Goal: Task Accomplishment & Management: Use online tool/utility

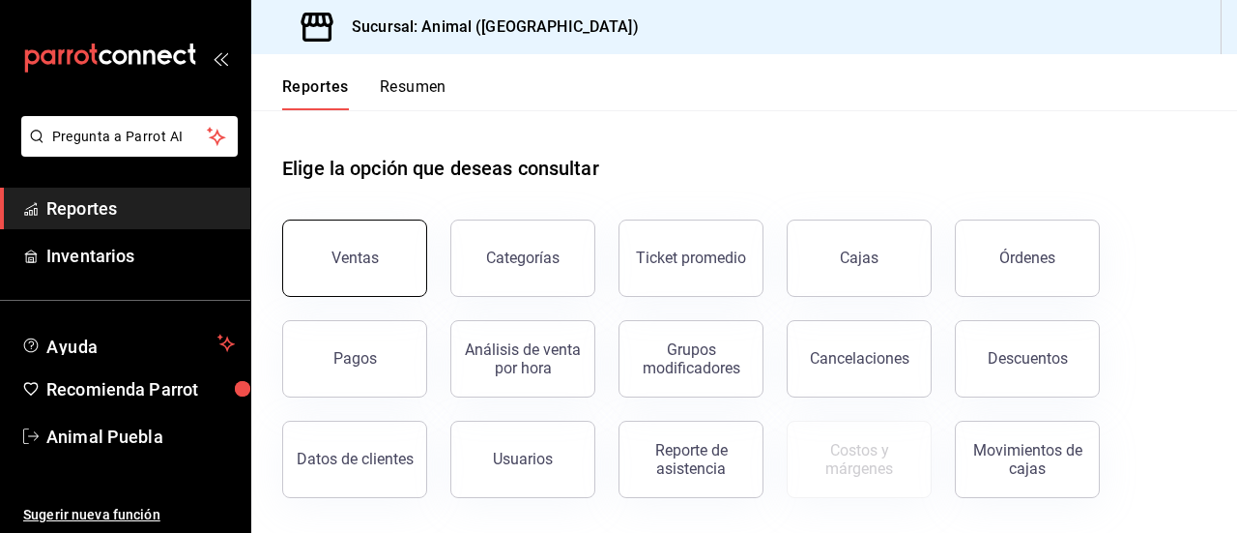
click at [363, 244] on button "Ventas" at bounding box center [354, 257] width 145 height 77
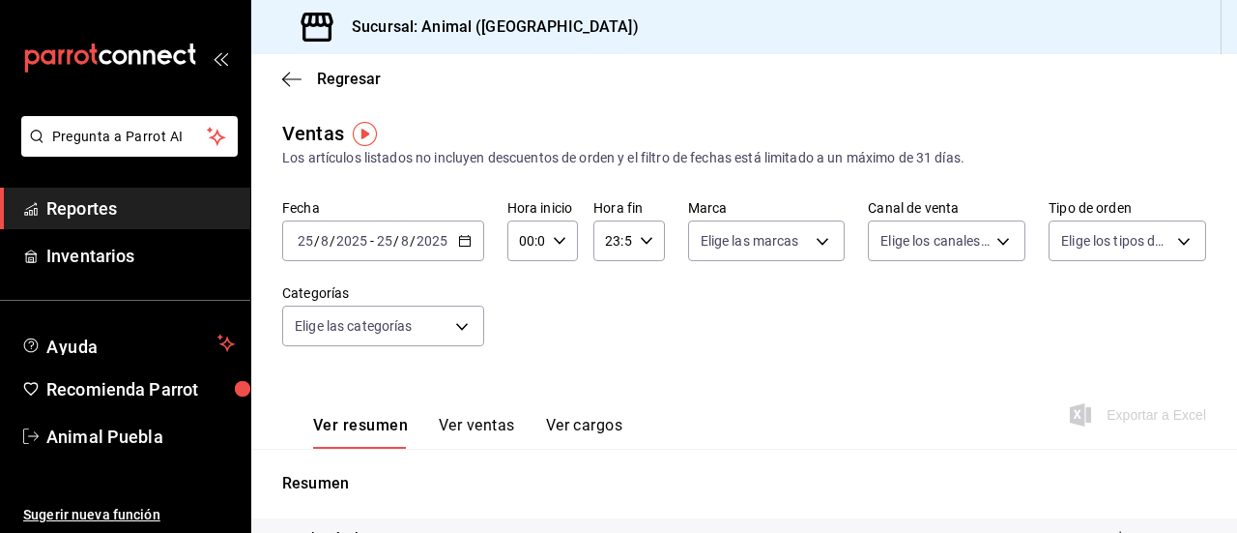
click at [460, 241] on icon "button" at bounding box center [465, 241] width 14 height 14
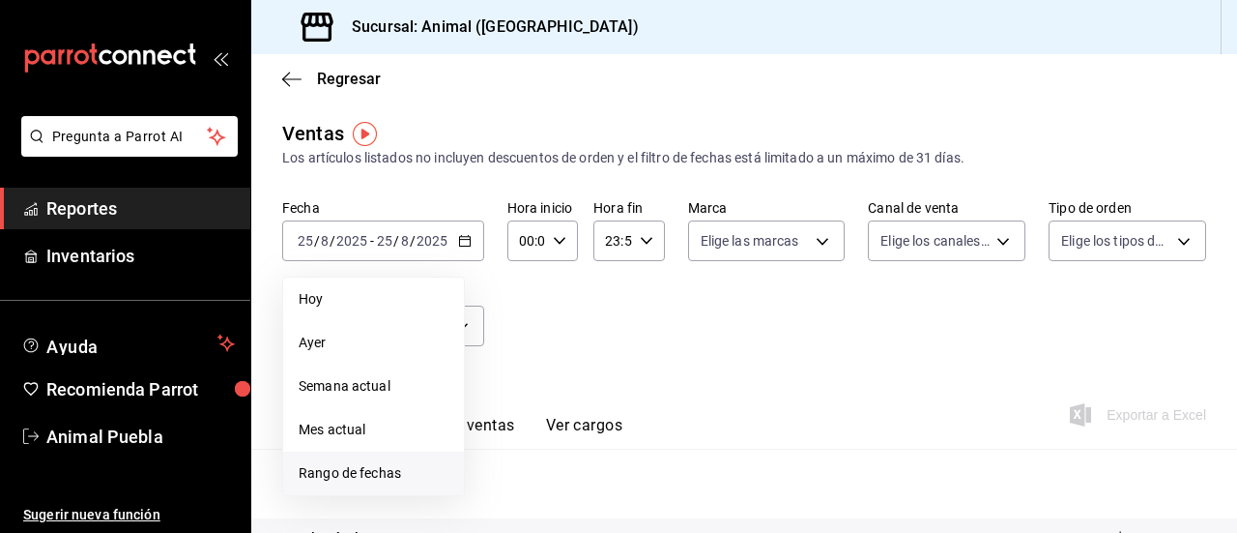
click at [364, 470] on span "Rango de fechas" at bounding box center [374, 473] width 150 height 20
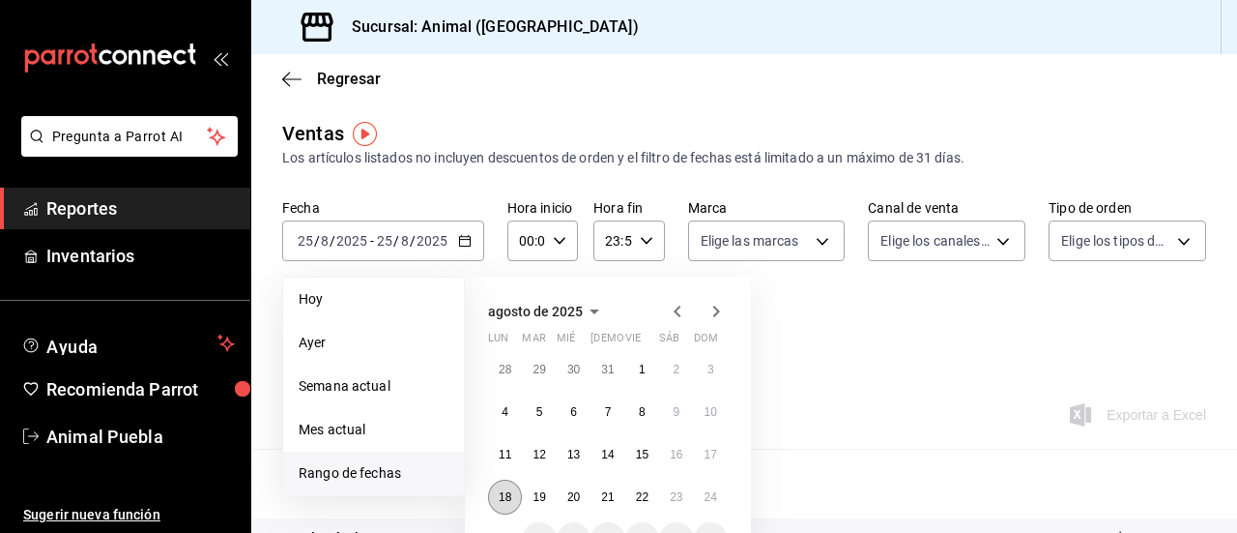
click at [501, 483] on button "18" at bounding box center [505, 496] width 34 height 35
click at [716, 492] on abbr "24" at bounding box center [711, 497] width 13 height 14
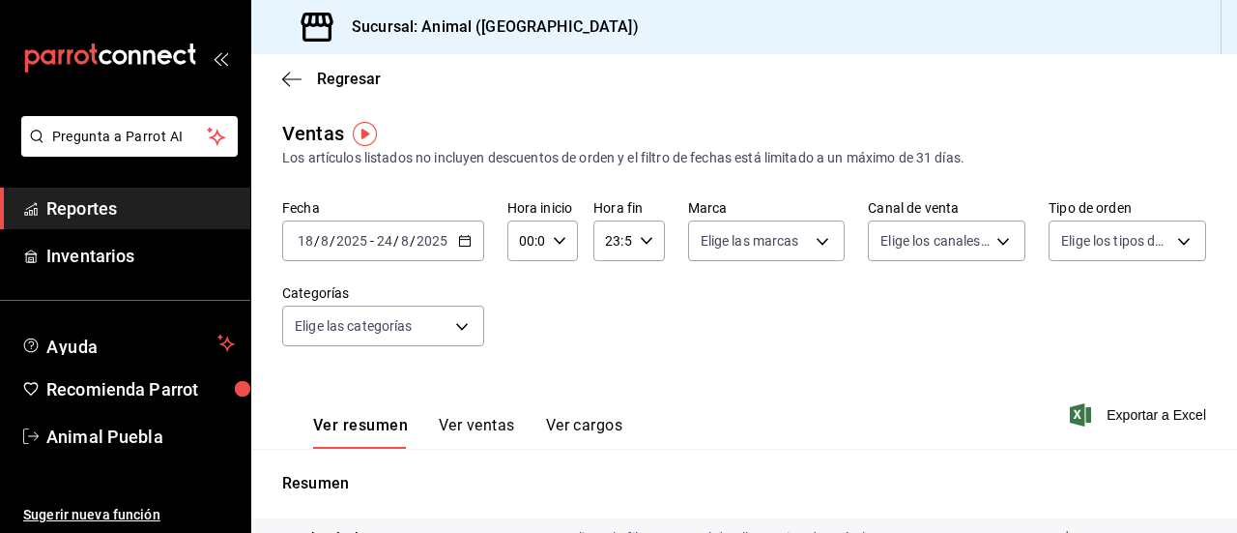
click at [557, 228] on div "00:00 Hora inicio" at bounding box center [542, 240] width 71 height 41
click at [462, 239] on div at bounding box center [618, 266] width 1237 height 533
click at [462, 239] on icon "button" at bounding box center [465, 241] width 14 height 14
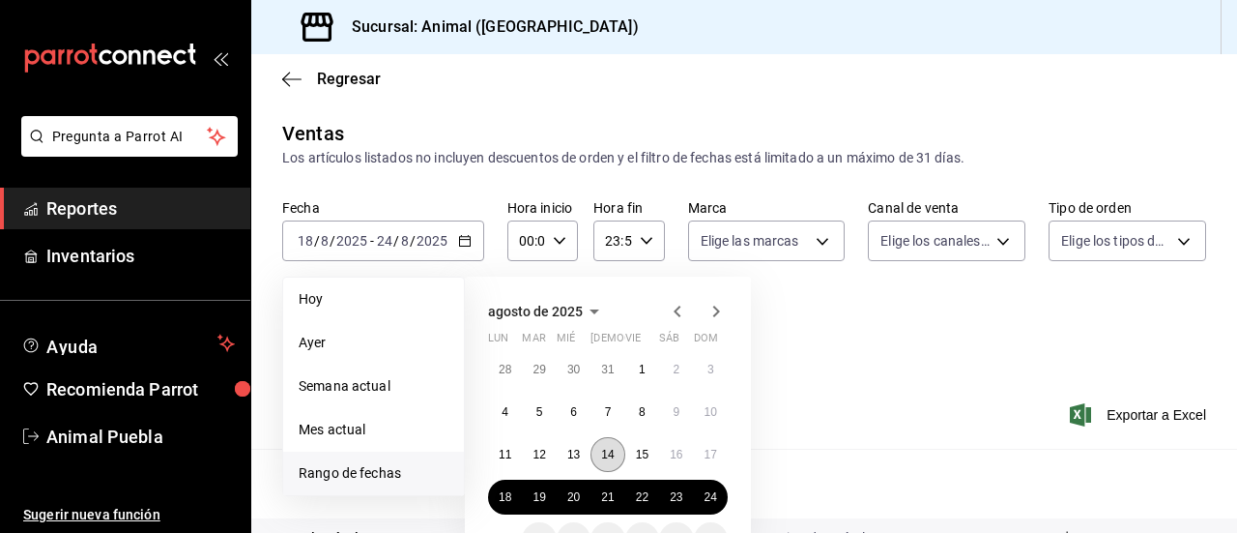
scroll to position [102, 0]
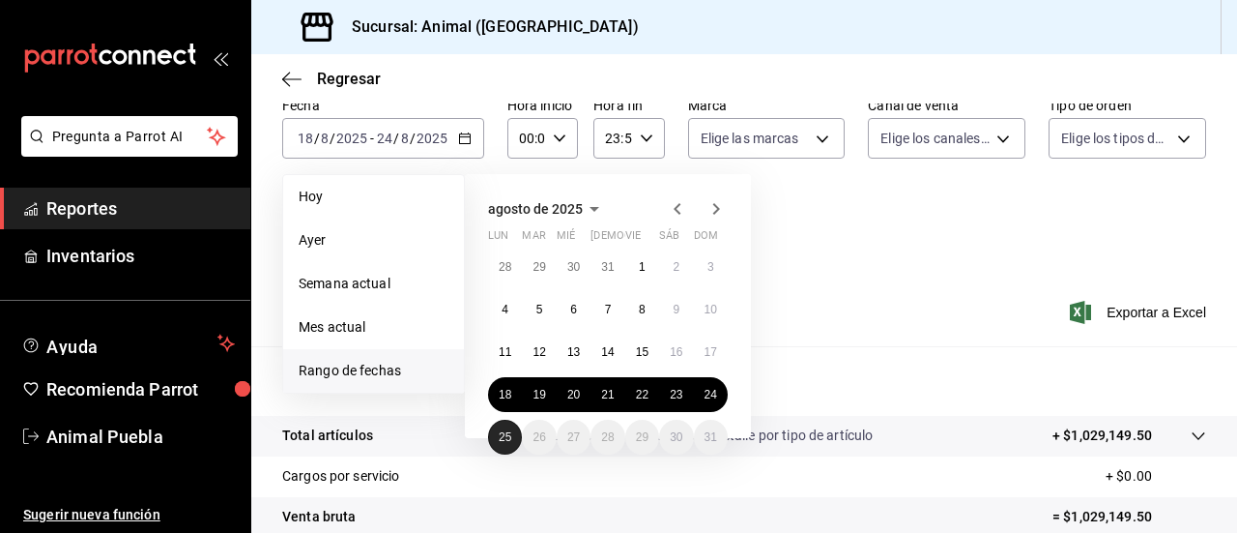
click at [501, 437] on abbr "25" at bounding box center [505, 437] width 13 height 14
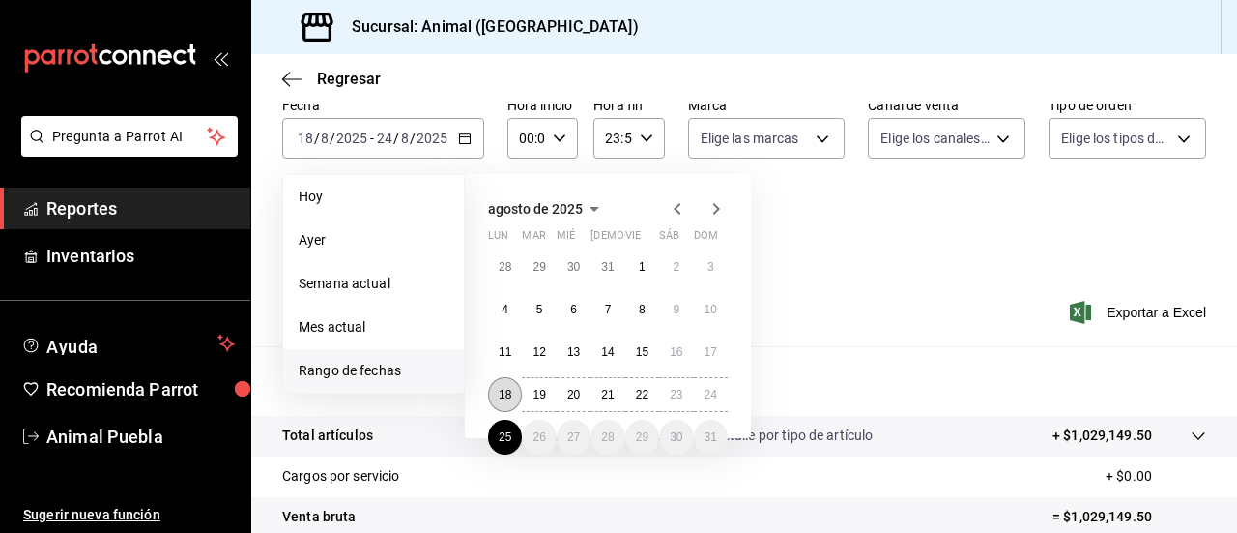
click at [508, 387] on button "18" at bounding box center [505, 394] width 34 height 35
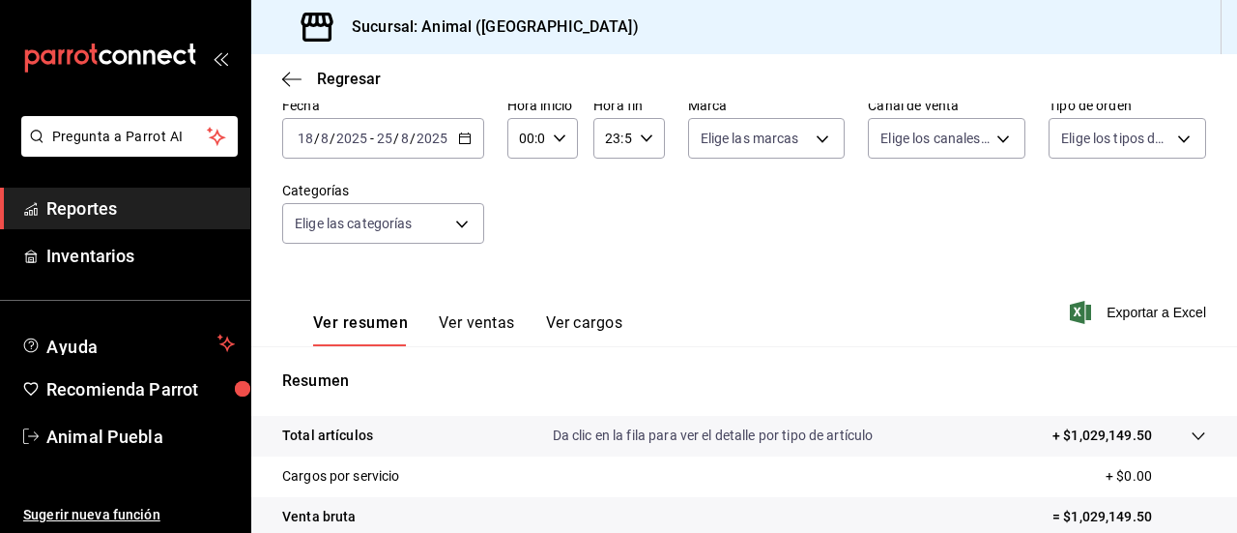
click at [565, 140] on div "00:00 Hora inicio" at bounding box center [542, 138] width 71 height 41
click at [524, 280] on span "05" at bounding box center [523, 278] width 4 height 15
type input "05:00"
click at [643, 137] on div at bounding box center [618, 266] width 1237 height 533
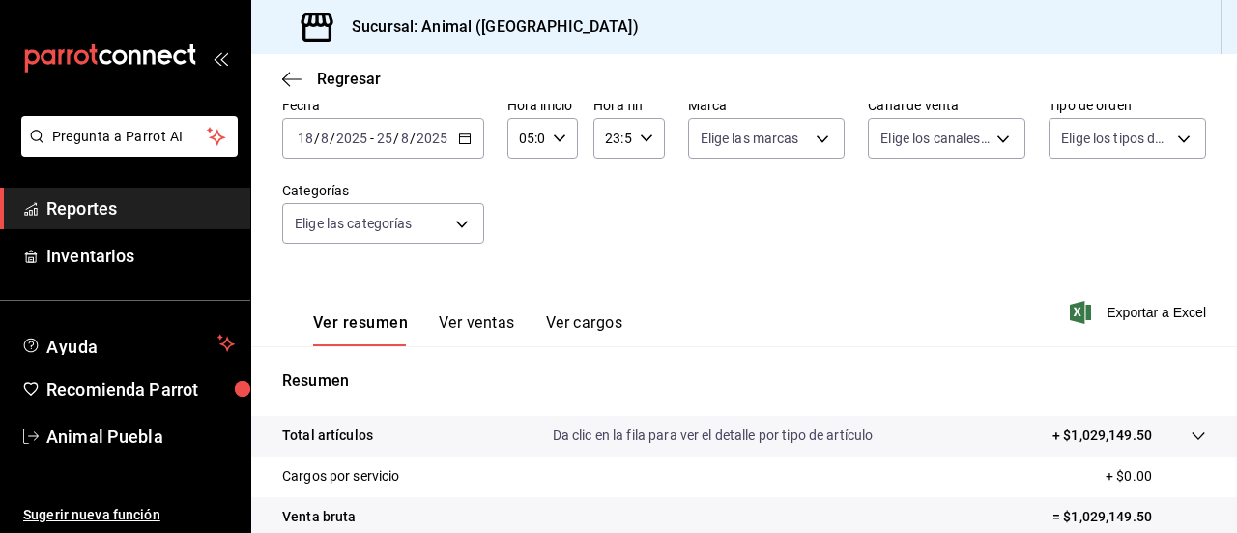
click at [643, 137] on icon "button" at bounding box center [647, 138] width 14 height 14
click at [610, 262] on span "04" at bounding box center [608, 257] width 4 height 15
click at [650, 140] on div at bounding box center [618, 266] width 1237 height 533
click at [650, 140] on div "04:59 Hora fin" at bounding box center [628, 138] width 71 height 41
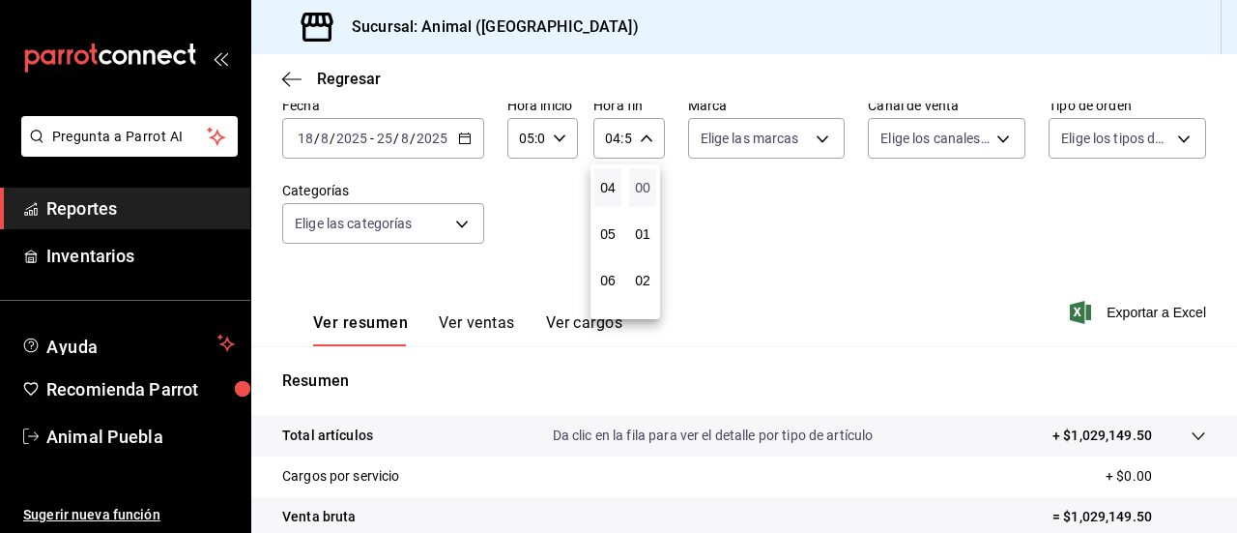
click at [641, 186] on span "00" at bounding box center [643, 187] width 4 height 15
type input "04:00"
click at [817, 135] on div at bounding box center [618, 266] width 1237 height 533
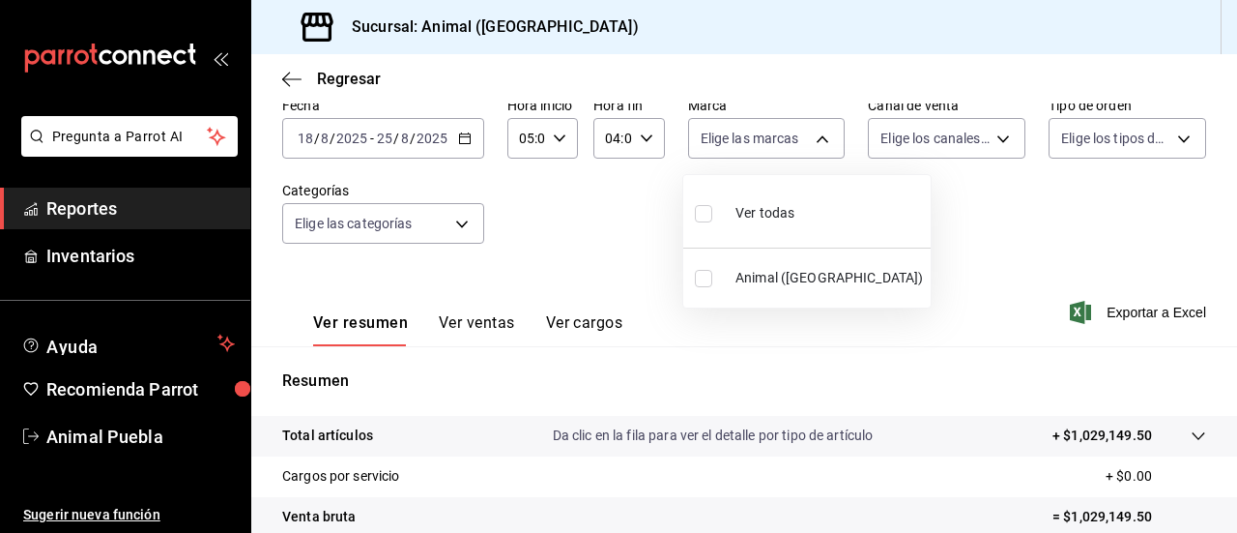
click at [817, 135] on body "Pregunta a Parrot AI Reportes Inventarios Ayuda Recomienda Parrot Animal Puebla…" at bounding box center [618, 266] width 1237 height 533
click at [707, 212] on input "checkbox" at bounding box center [703, 213] width 17 height 17
checkbox input "true"
type input "96838179-8fbb-4073-aae3-1789726318c8"
checkbox input "true"
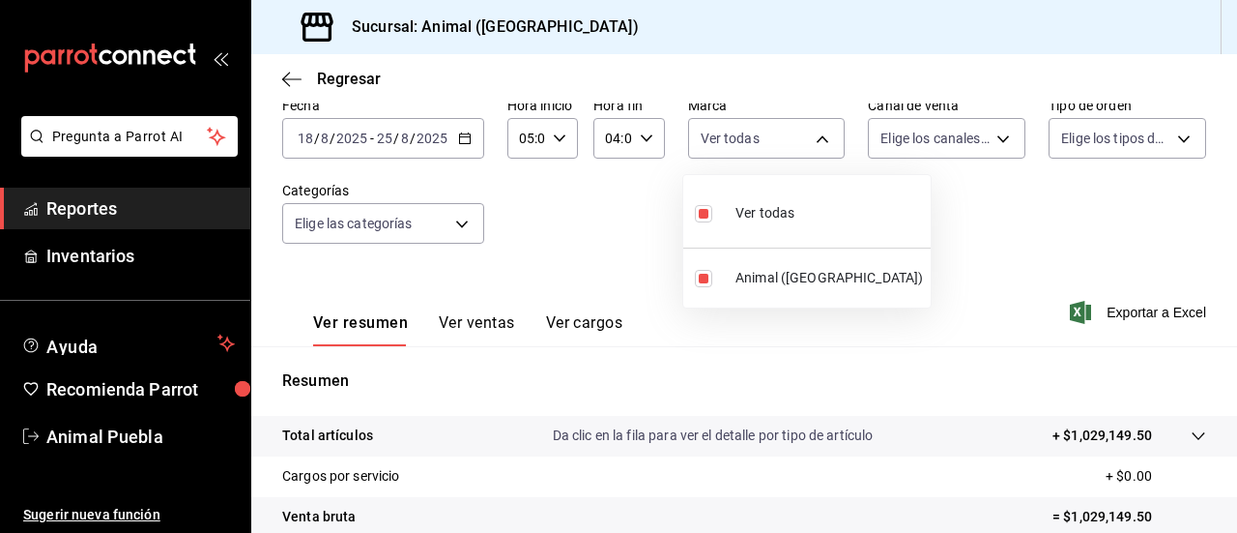
click at [984, 133] on div at bounding box center [618, 266] width 1237 height 533
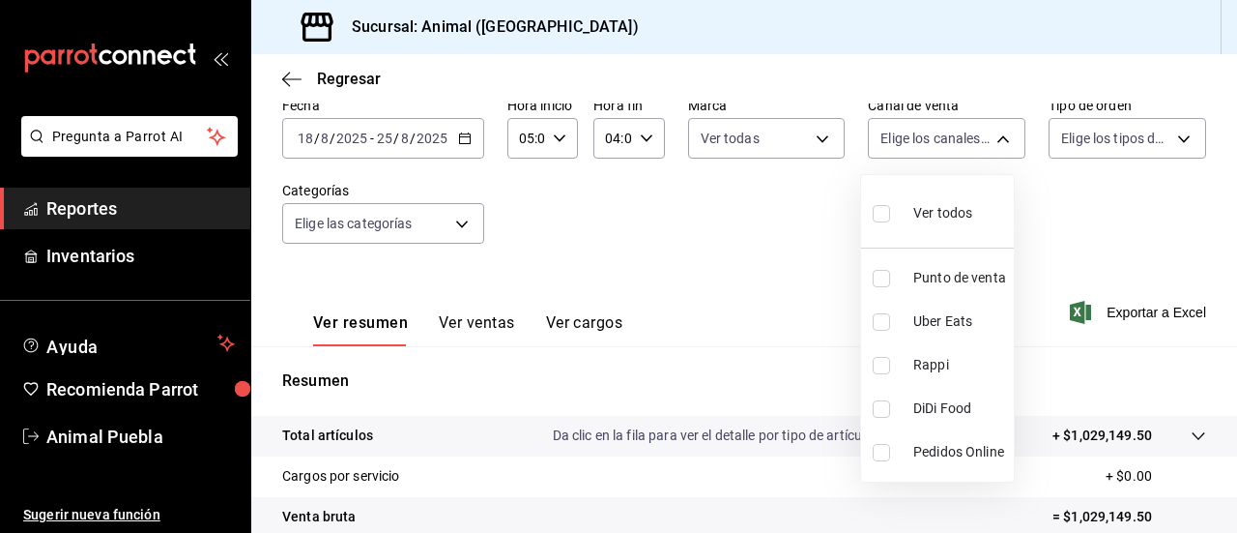
click at [984, 133] on body "Pregunta a Parrot AI Reportes Inventarios Ayuda Recomienda Parrot Animal Puebla…" at bounding box center [618, 266] width 1237 height 533
click at [884, 210] on input "checkbox" at bounding box center [881, 213] width 17 height 17
checkbox input "true"
type input "PARROT,UBER_EATS,RAPPI,DIDI_FOOD,ONLINE"
checkbox input "true"
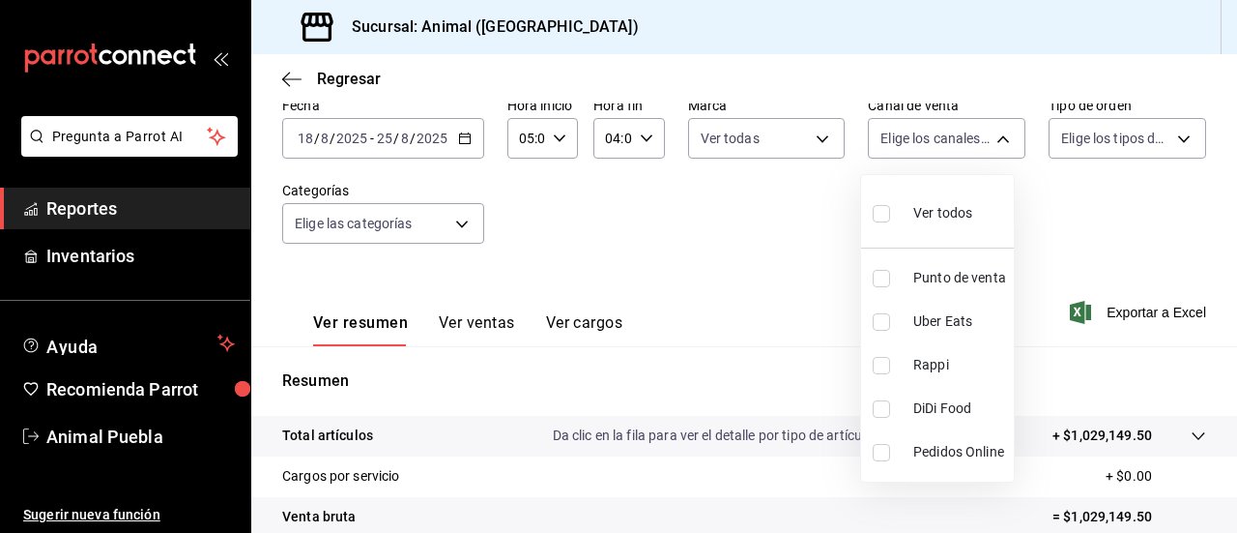
checkbox input "true"
click at [1170, 133] on div at bounding box center [618, 266] width 1237 height 533
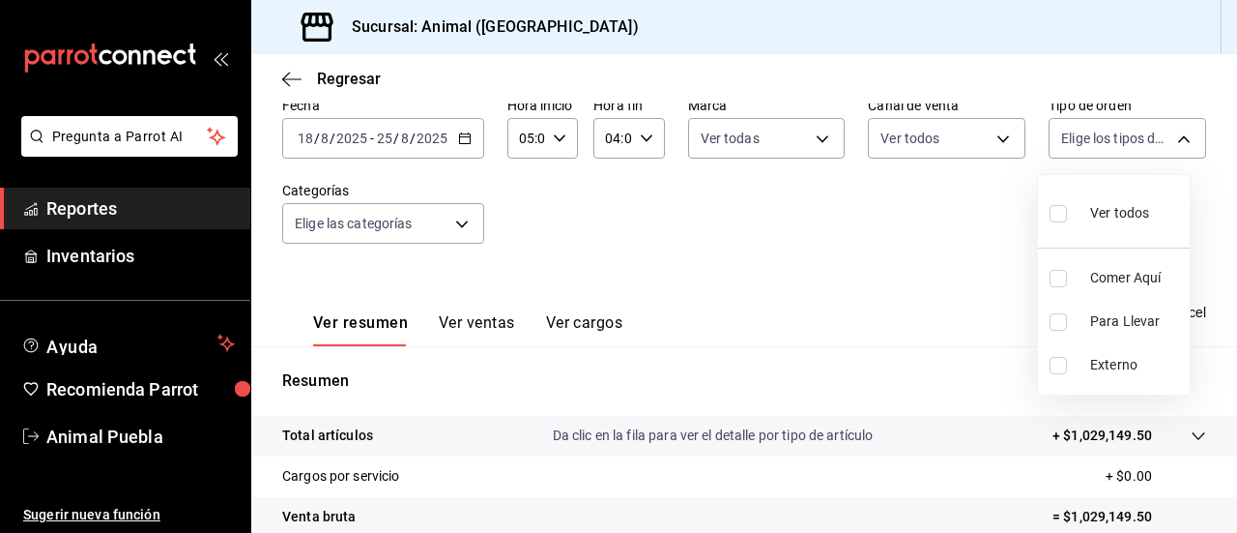
click at [1170, 133] on body "Pregunta a Parrot AI Reportes Inventarios Ayuda Recomienda Parrot Animal Puebla…" at bounding box center [618, 266] width 1237 height 533
click at [1054, 216] on input "checkbox" at bounding box center [1058, 213] width 17 height 17
checkbox input "true"
type input "89cc3392-1a89-49ed-91c4-e66ea58282e1,025cf6ae-25b7-4698-bb98-3d77af74a196,EXTER…"
checkbox input "true"
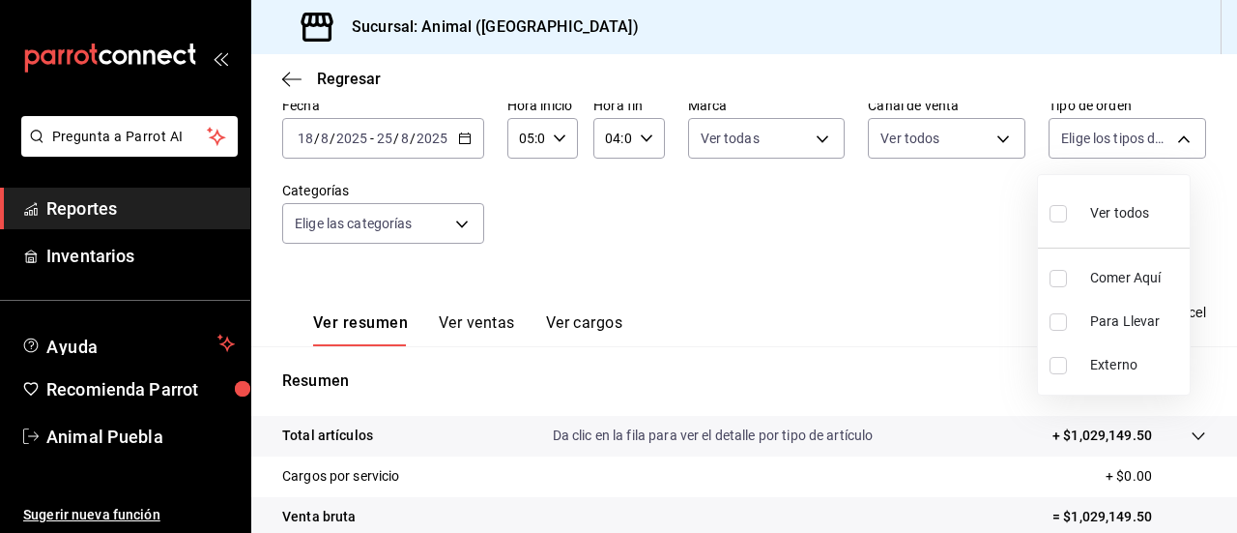
checkbox input "true"
click at [459, 214] on div at bounding box center [618, 266] width 1237 height 533
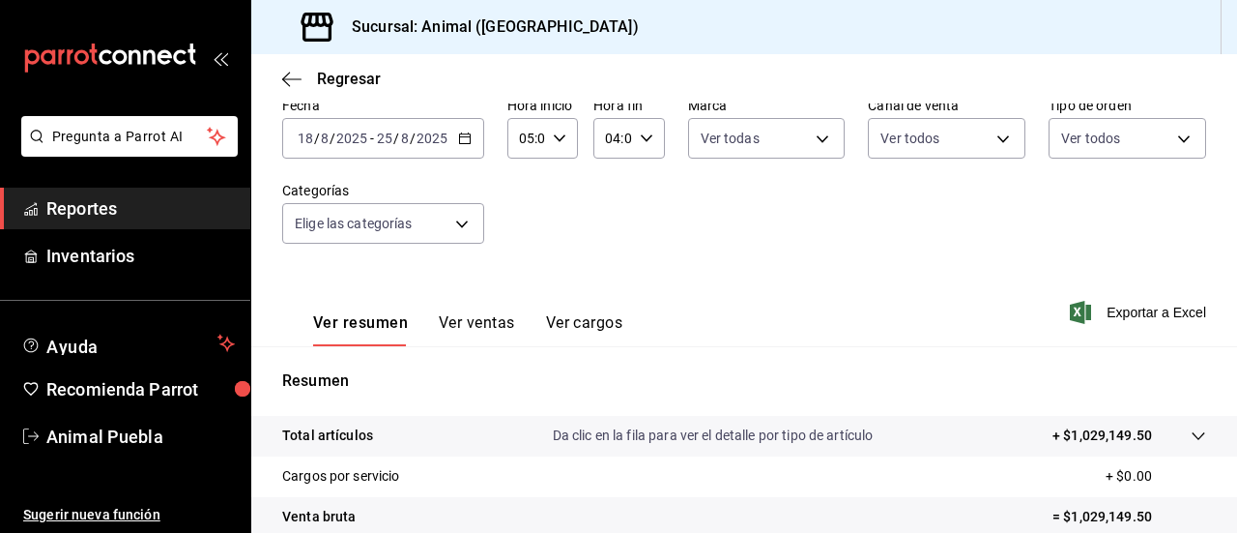
click at [459, 214] on body "Pregunta a Parrot AI Reportes Inventarios Ayuda Recomienda Parrot Animal Puebla…" at bounding box center [618, 266] width 1237 height 533
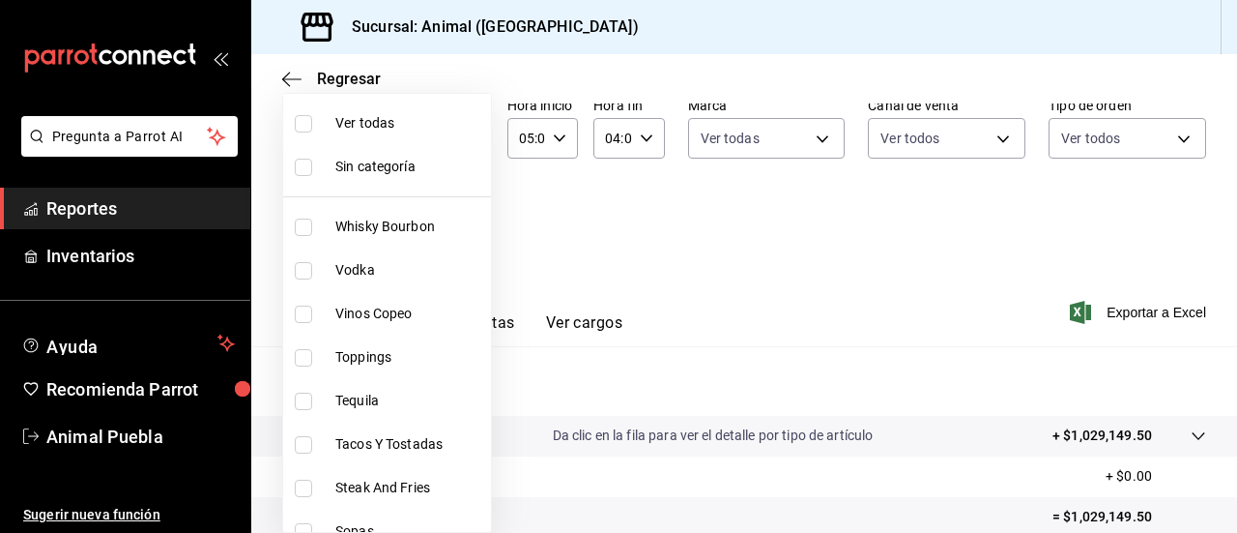
click at [302, 119] on input "checkbox" at bounding box center [303, 123] width 17 height 17
checkbox input "true"
type input "696422f3-042f-4992-a796-20cec1d2addd,ab2f2cdd-2d2d-455a-bd59-969ed93fbee5,5744a…"
checkbox input "true"
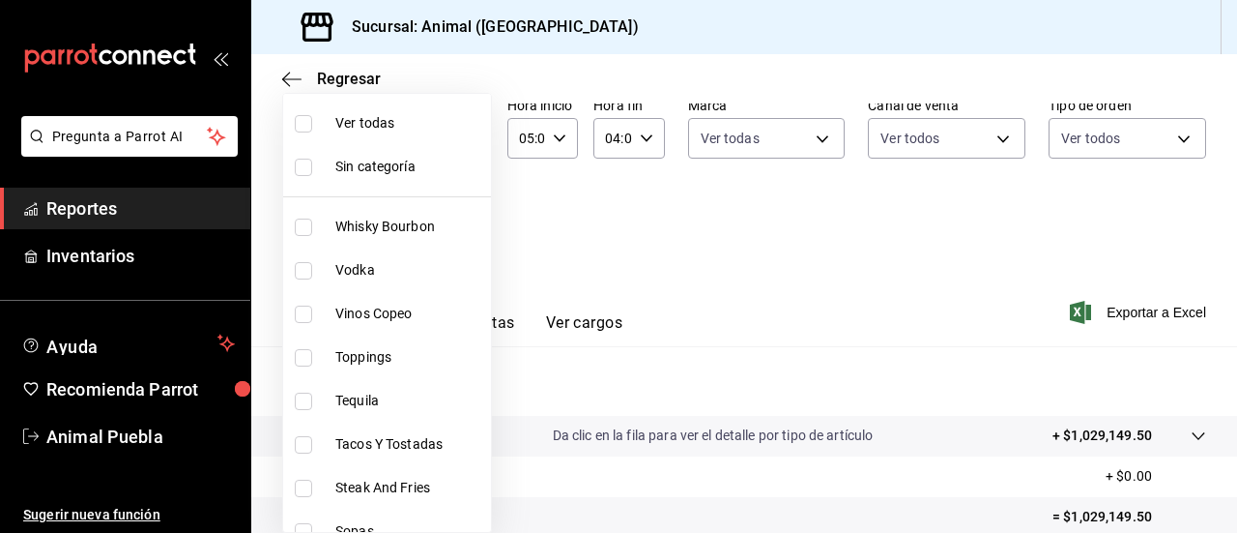
checkbox input "true"
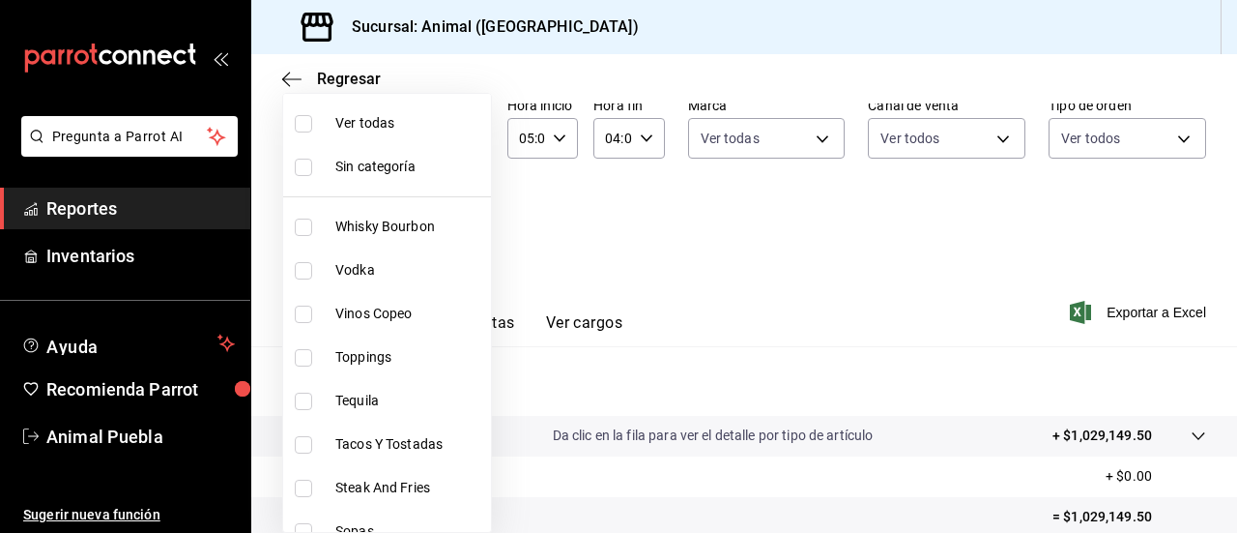
checkbox input "true"
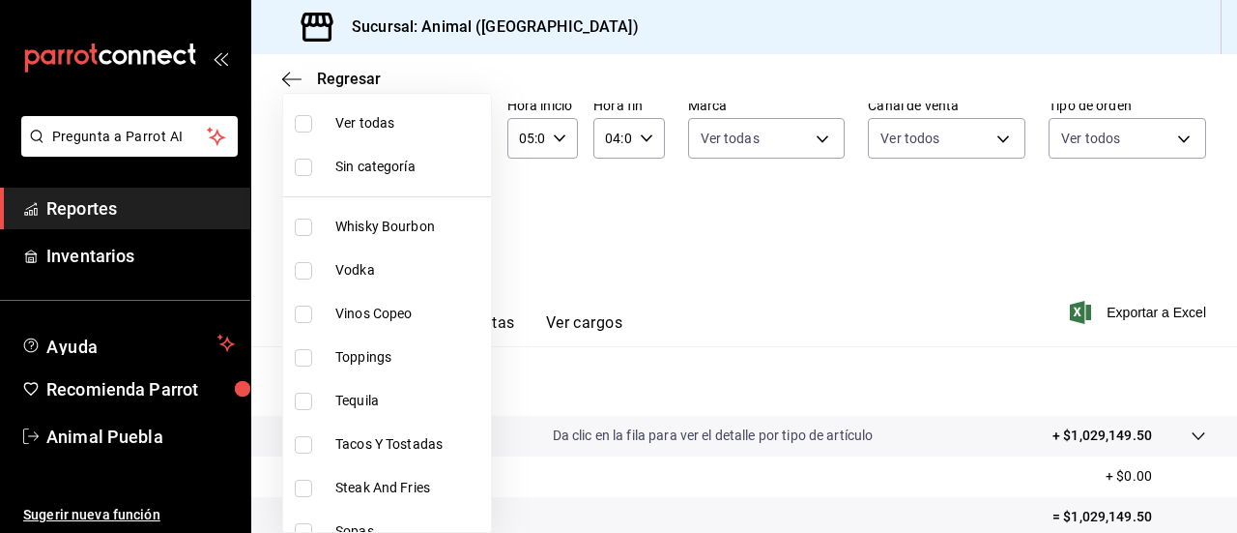
checkbox input "true"
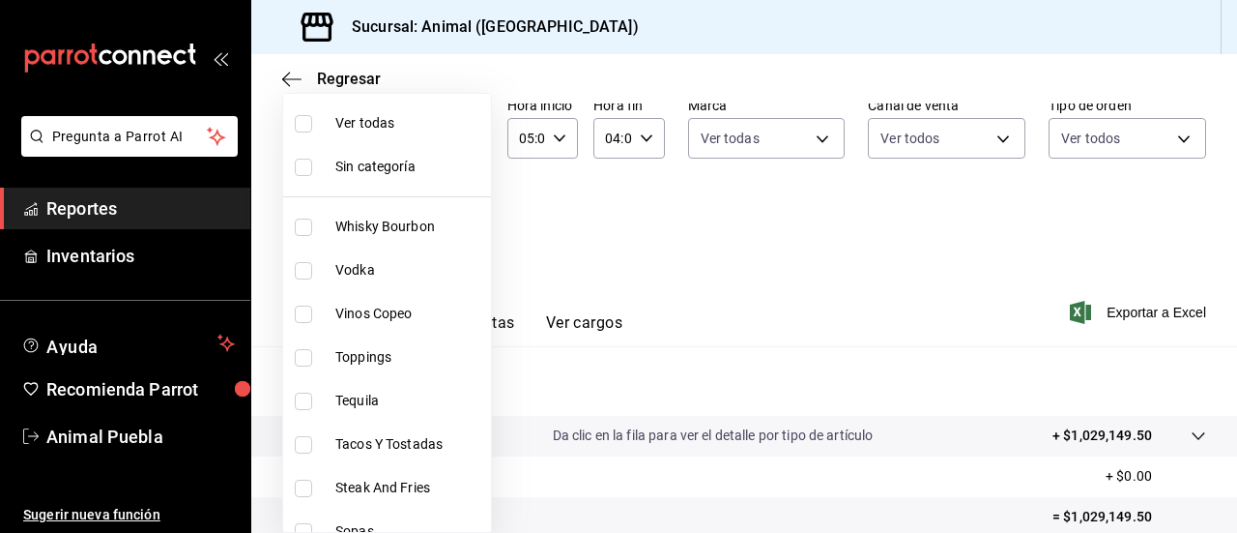
checkbox input "true"
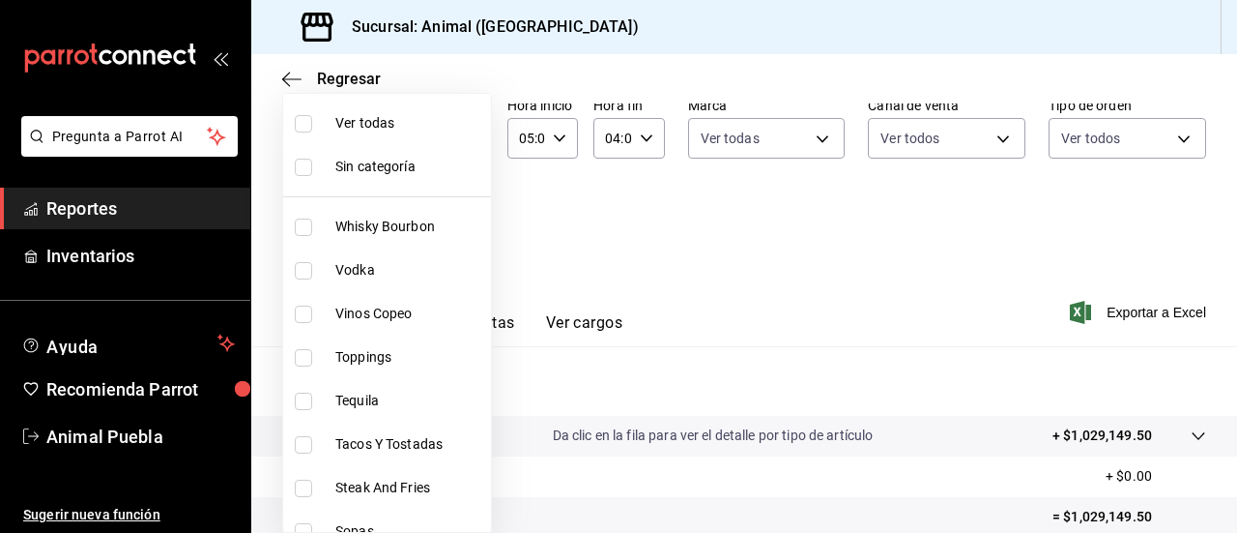
checkbox input "true"
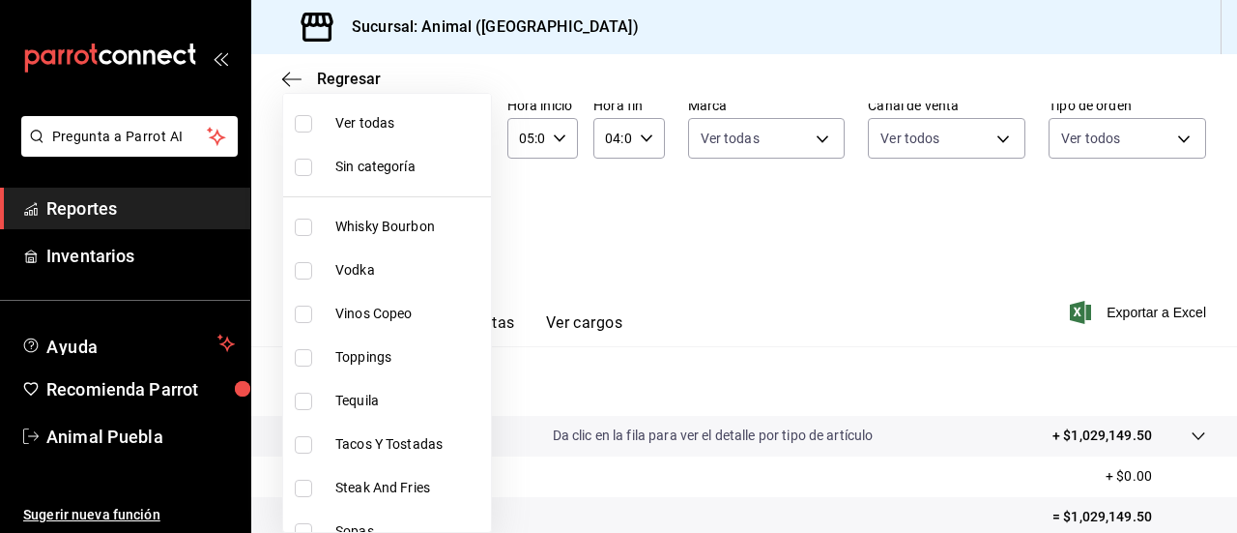
checkbox input "true"
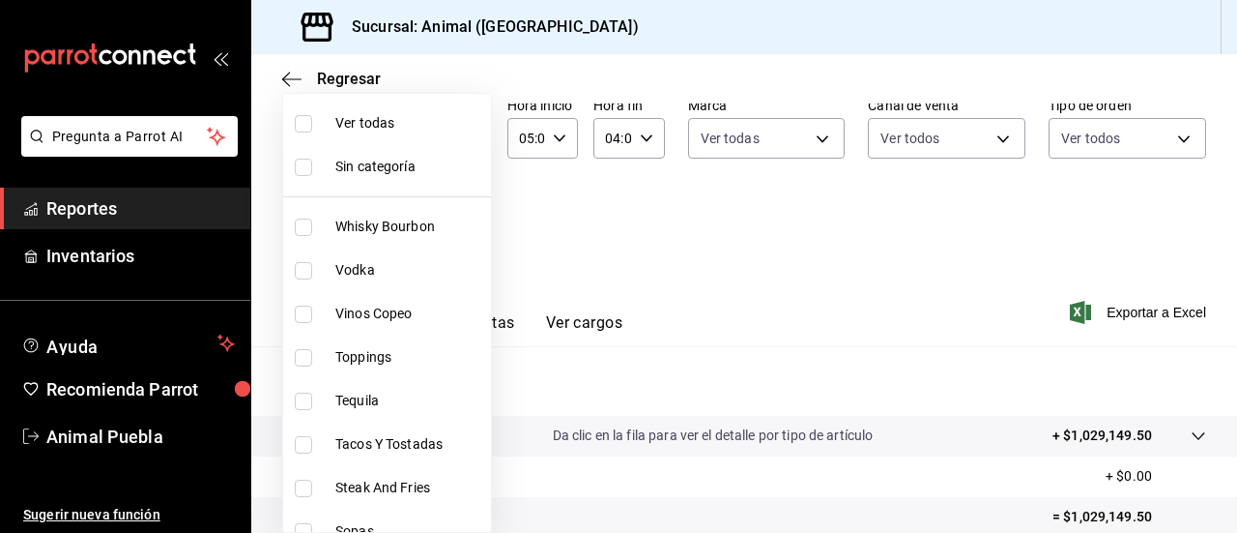
checkbox input "true"
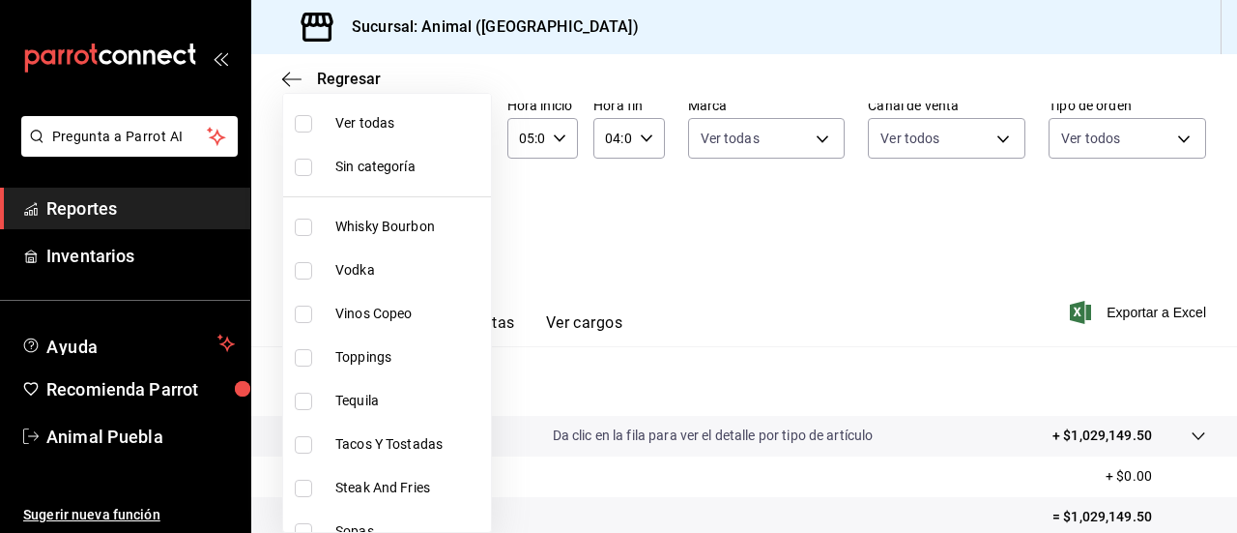
checkbox input "true"
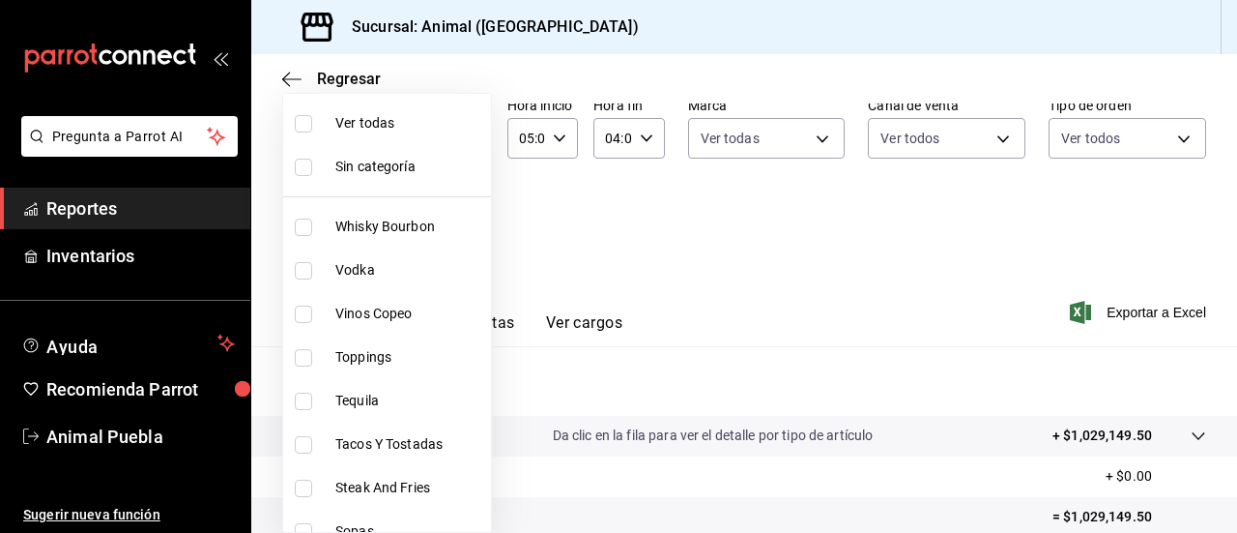
checkbox input "true"
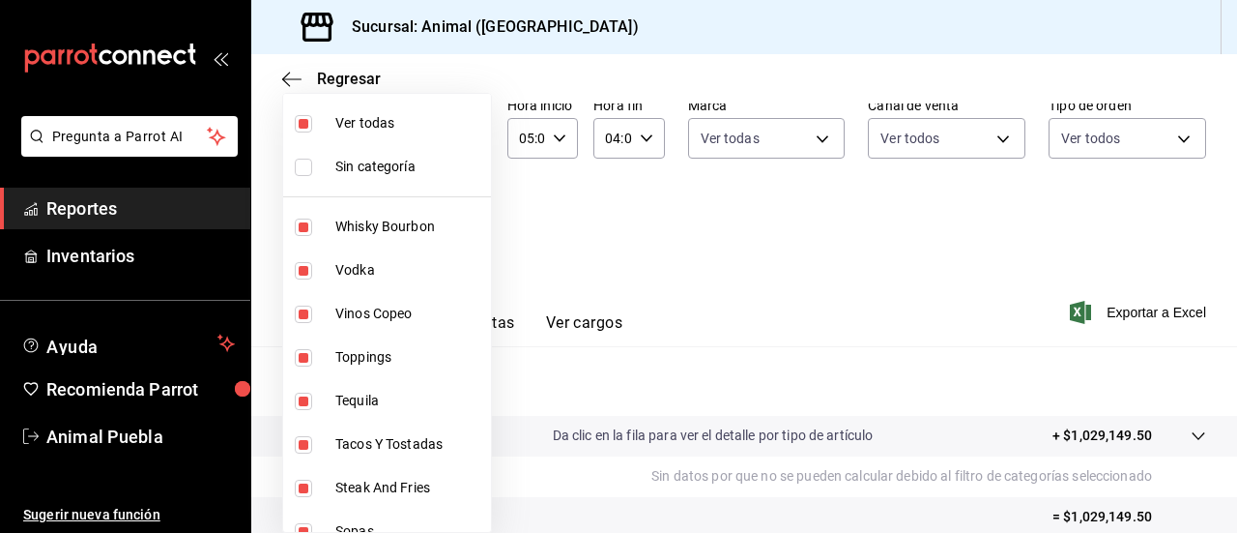
click at [303, 161] on input "checkbox" at bounding box center [303, 167] width 17 height 17
checkbox input "true"
click at [977, 278] on div at bounding box center [618, 266] width 1237 height 533
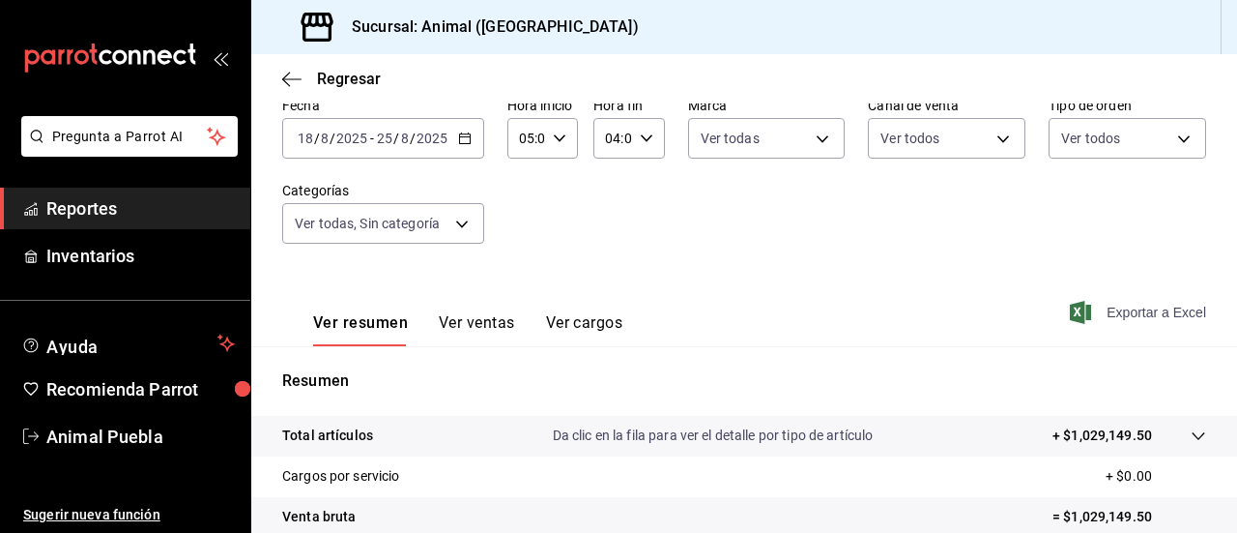
click at [1116, 310] on span "Exportar a Excel" at bounding box center [1140, 312] width 132 height 23
